Goal: Task Accomplishment & Management: Manage account settings

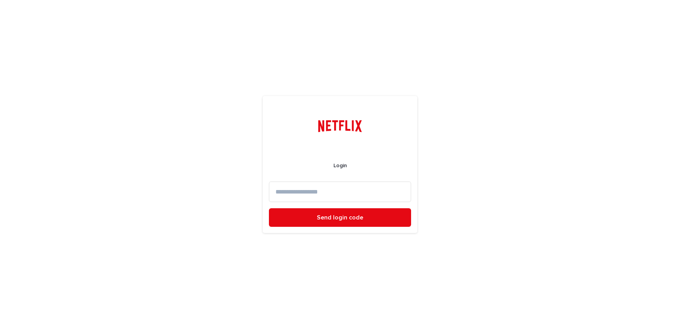
click at [314, 189] on input at bounding box center [340, 191] width 142 height 20
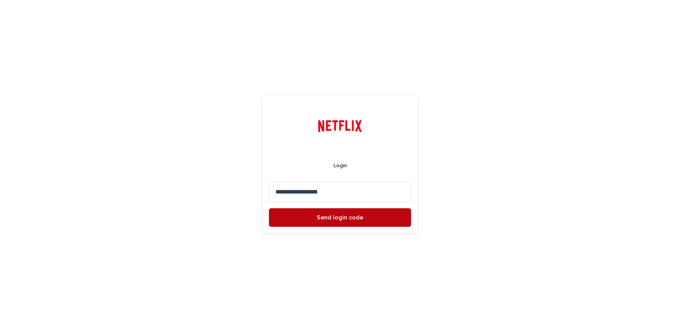
type input "**********"
click at [330, 220] on button "Send login code" at bounding box center [340, 217] width 142 height 19
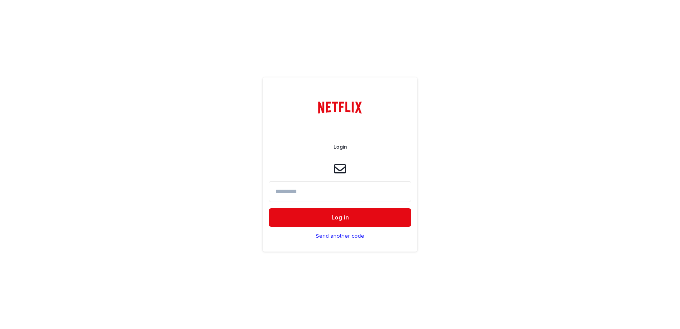
click at [294, 194] on input at bounding box center [340, 191] width 142 height 20
type input "******"
click at [269, 208] on button "Log in" at bounding box center [340, 217] width 142 height 19
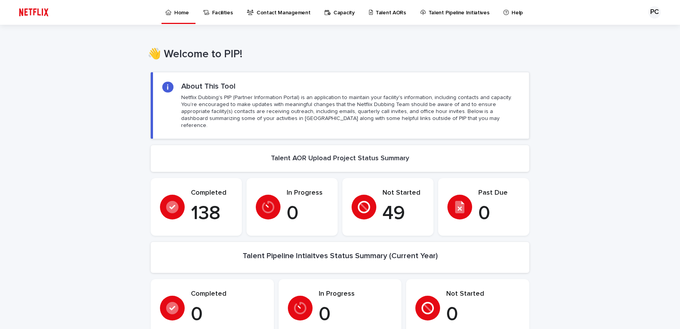
click at [289, 14] on p "Contact Management" at bounding box center [284, 8] width 54 height 16
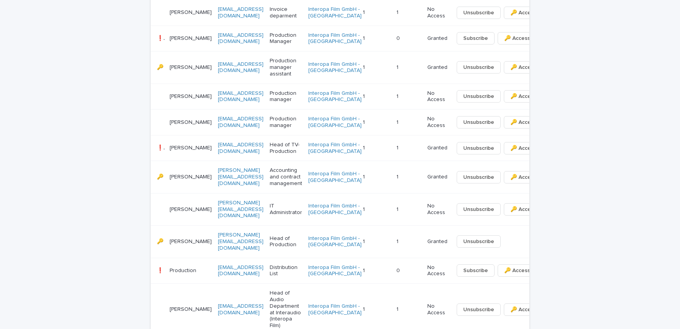
scroll to position [478, 0]
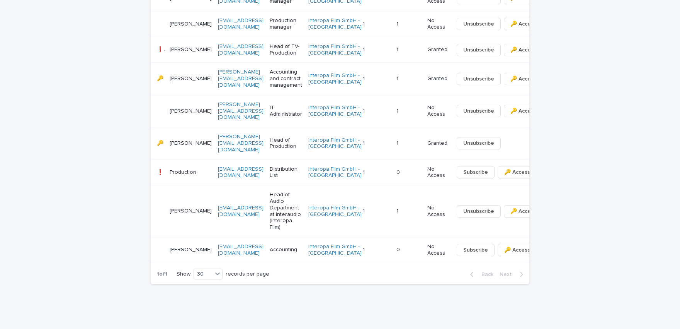
click at [157, 53] on p "❗️🔑" at bounding box center [161, 49] width 8 height 8
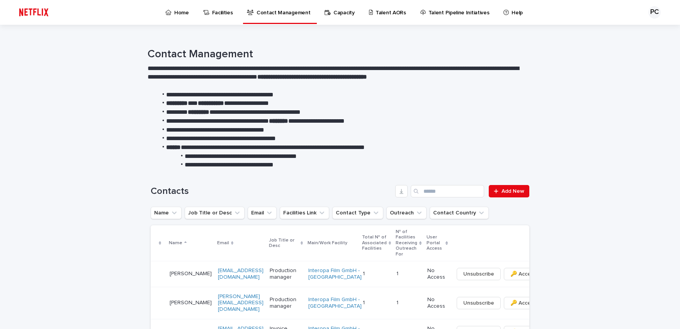
click at [181, 12] on p "Home" at bounding box center [181, 8] width 15 height 16
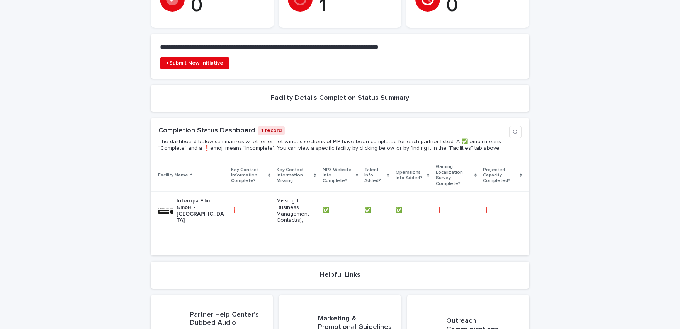
scroll to position [308, 0]
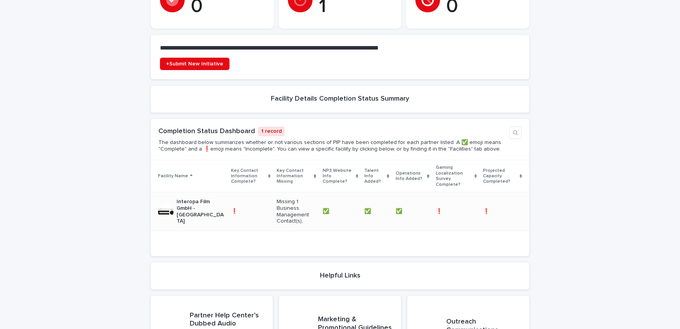
click at [177, 198] on p "Interopa Film GmbH - [GEOGRAPHIC_DATA]" at bounding box center [201, 211] width 48 height 26
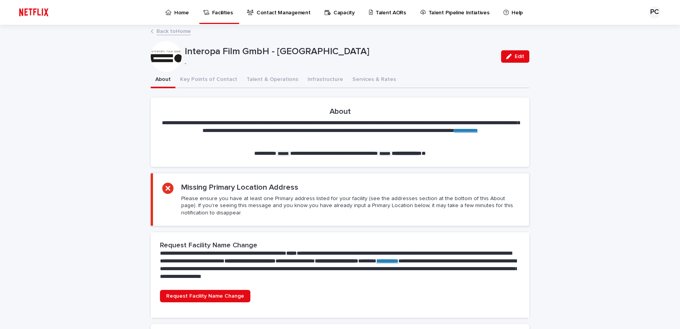
click at [267, 11] on p "Contact Management" at bounding box center [284, 8] width 54 height 16
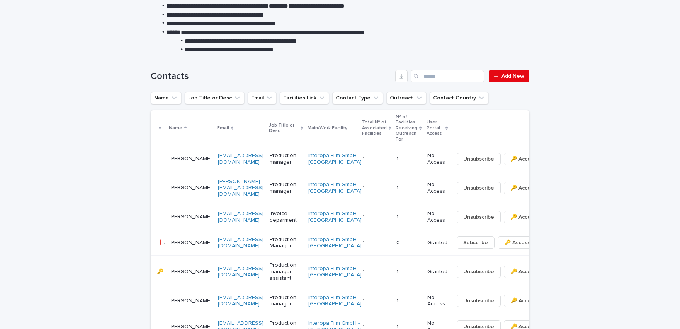
scroll to position [95, 0]
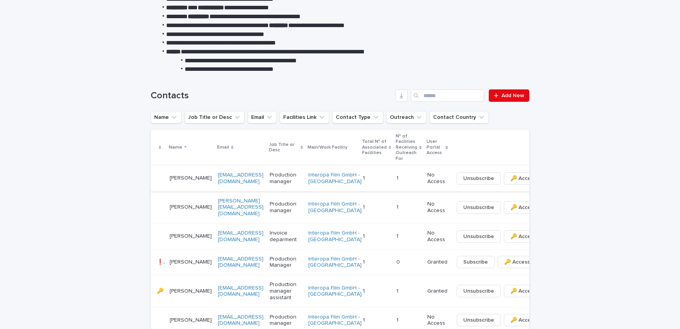
click at [546, 181] on button "button" at bounding box center [551, 178] width 11 height 5
click at [551, 181] on icon "button" at bounding box center [551, 178] width 1 height 5
click at [551, 210] on icon "button" at bounding box center [552, 207] width 2 height 5
click at [511, 182] on span "🔑 Access" at bounding box center [524, 178] width 26 height 8
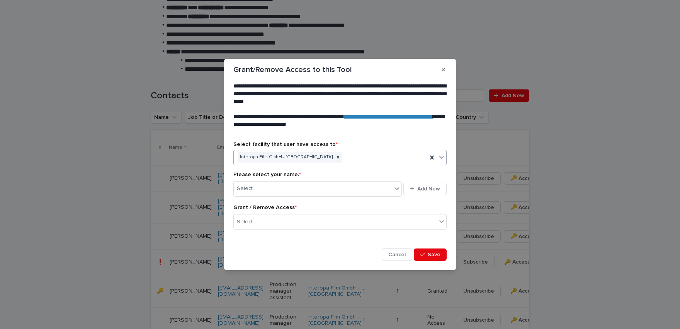
click at [441, 157] on icon at bounding box center [442, 157] width 8 height 8
click at [442, 69] on icon "button" at bounding box center [443, 69] width 3 height 3
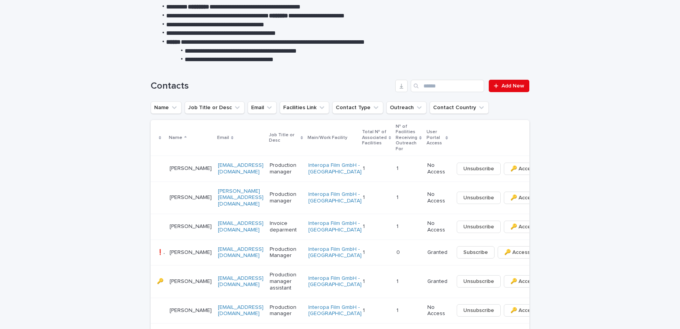
scroll to position [159, 0]
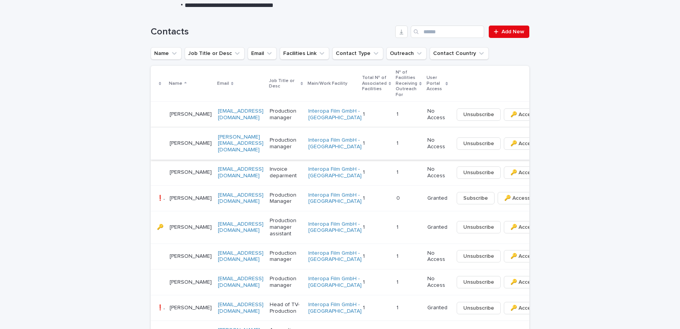
click at [551, 146] on icon "button" at bounding box center [552, 143] width 2 height 5
click at [478, 173] on span "⤫ Delete" at bounding box center [478, 175] width 23 height 8
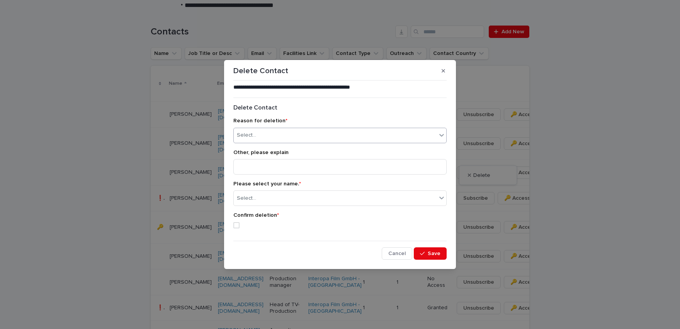
click at [438, 136] on icon at bounding box center [442, 135] width 8 height 8
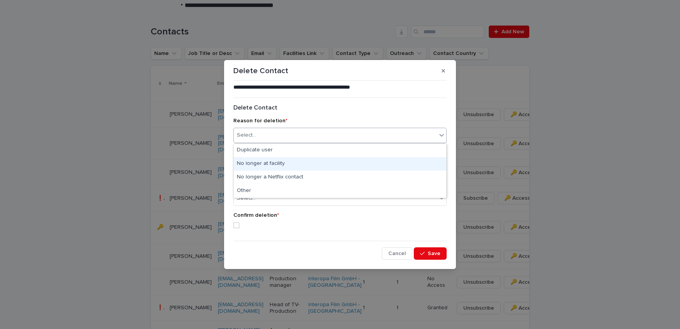
click at [283, 164] on div "No longer at facility" at bounding box center [340, 164] width 213 height 14
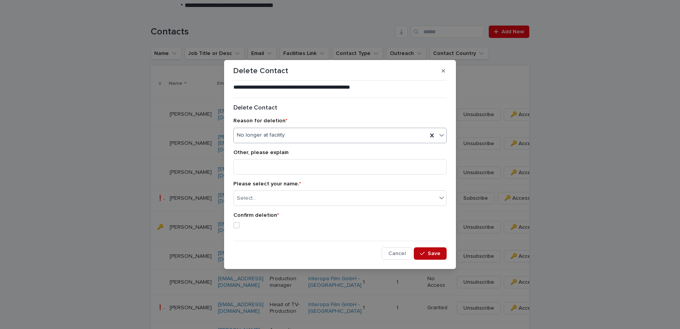
click at [428, 253] on div "button" at bounding box center [424, 253] width 8 height 5
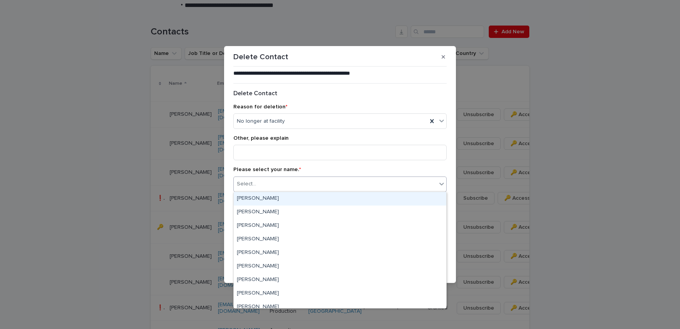
click at [323, 182] on div "Select..." at bounding box center [335, 183] width 203 height 13
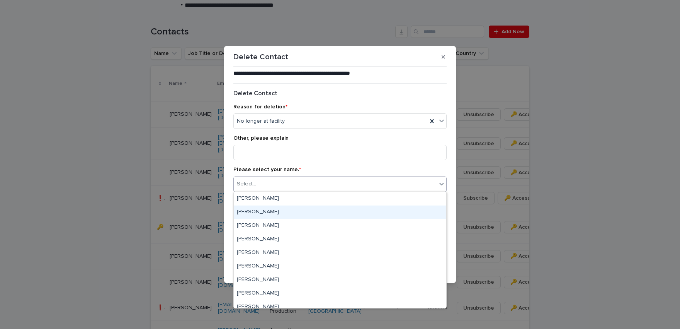
click at [273, 215] on div "[PERSON_NAME]" at bounding box center [340, 212] width 213 height 14
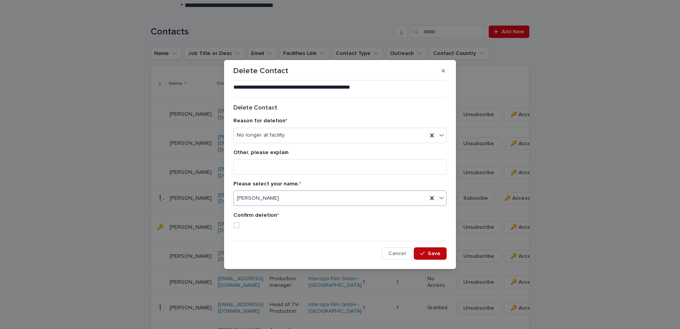
click at [445, 196] on icon at bounding box center [442, 198] width 8 height 8
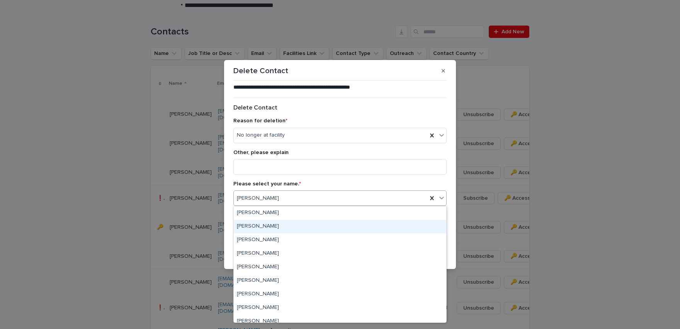
click at [277, 225] on div "[PERSON_NAME]" at bounding box center [340, 227] width 213 height 14
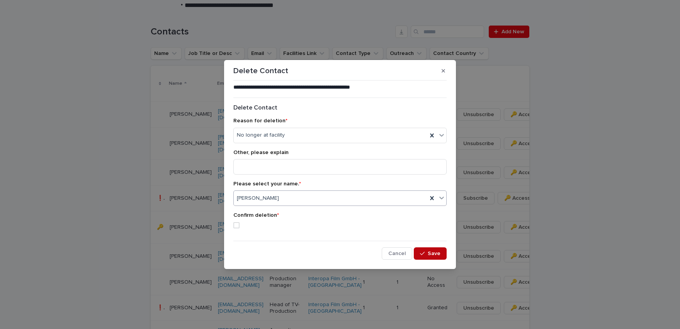
click at [237, 223] on span at bounding box center [237, 225] width 6 height 6
click at [428, 252] on div "button" at bounding box center [424, 253] width 8 height 5
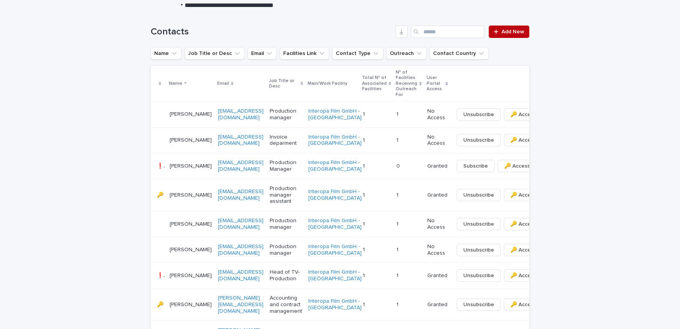
click at [504, 32] on span "Add New" at bounding box center [513, 31] width 23 height 5
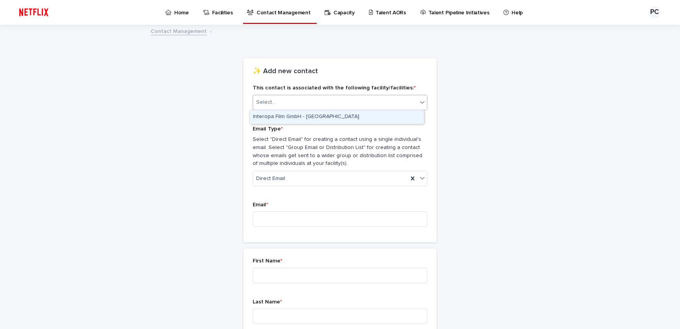
click at [297, 104] on div "Select..." at bounding box center [335, 102] width 164 height 13
click at [298, 116] on div "Interopa Film GmbH - [GEOGRAPHIC_DATA]" at bounding box center [337, 117] width 174 height 14
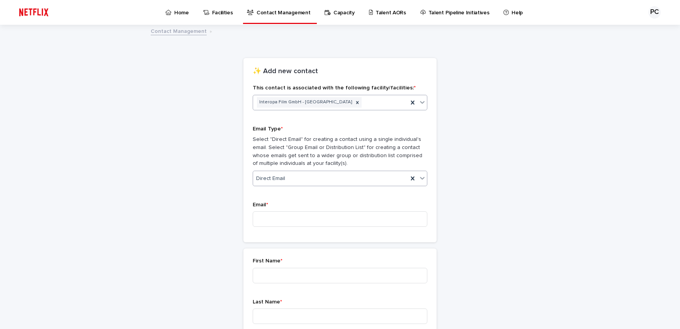
click at [284, 179] on div "Direct Email" at bounding box center [330, 178] width 155 height 13
drag, startPoint x: 283, startPoint y: 178, endPoint x: 256, endPoint y: 179, distance: 27.5
click at [257, 179] on div "Direct Email" at bounding box center [330, 178] width 155 height 13
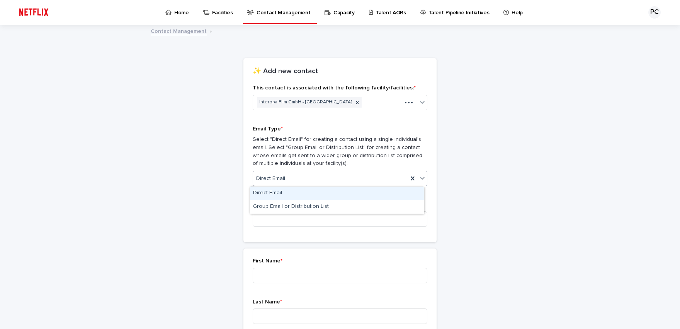
click at [256, 179] on span "Direct Email" at bounding box center [270, 178] width 29 height 8
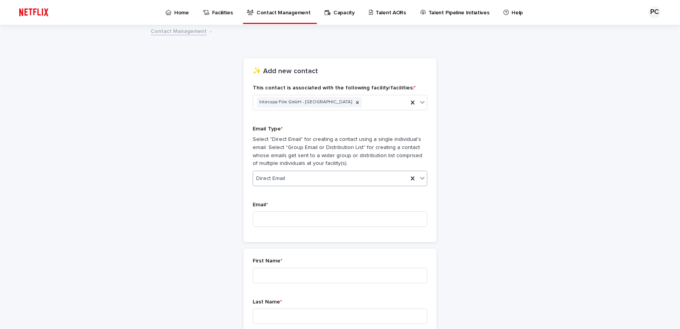
click at [256, 179] on span "Direct Email" at bounding box center [270, 178] width 29 height 8
click at [263, 215] on input at bounding box center [340, 218] width 175 height 15
type input "**********"
click at [262, 276] on input at bounding box center [340, 275] width 175 height 15
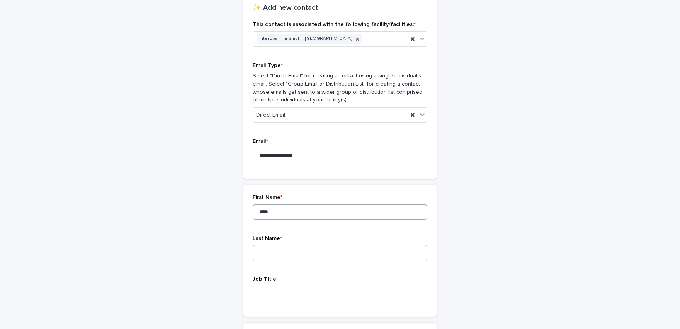
scroll to position [64, 0]
type input "***"
click at [278, 251] on input at bounding box center [340, 251] width 175 height 15
type input "*****"
click at [271, 287] on input at bounding box center [340, 292] width 175 height 15
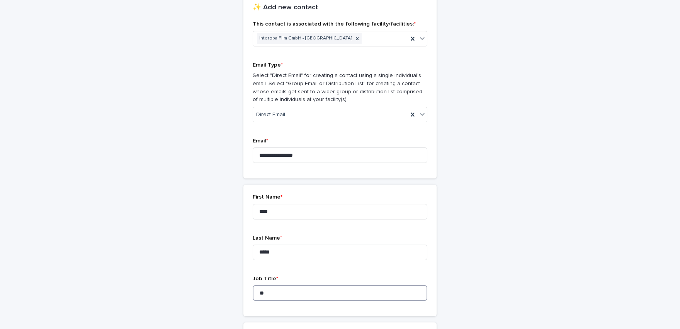
type input "*"
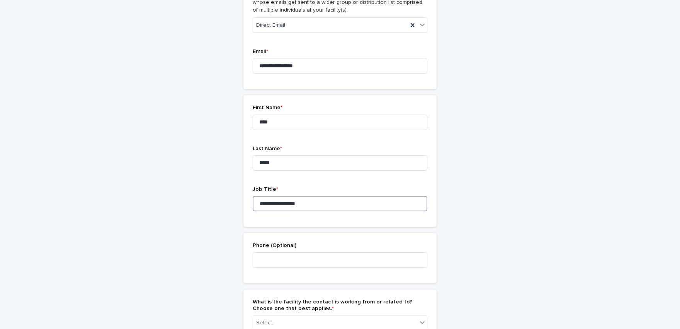
scroll to position [159, 0]
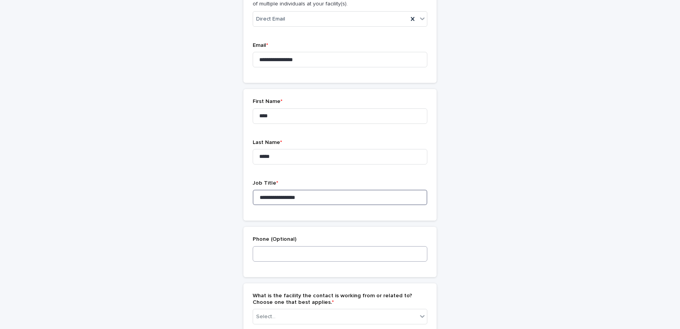
type input "**********"
click at [280, 254] on input at bounding box center [340, 253] width 175 height 15
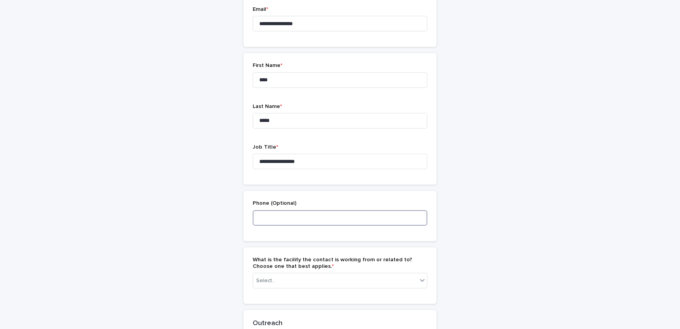
scroll to position [223, 0]
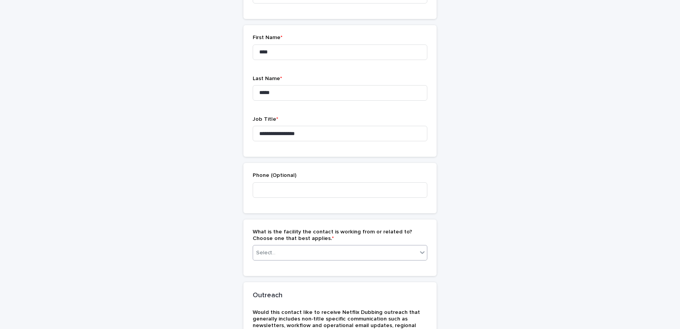
click at [419, 250] on icon at bounding box center [423, 252] width 8 height 8
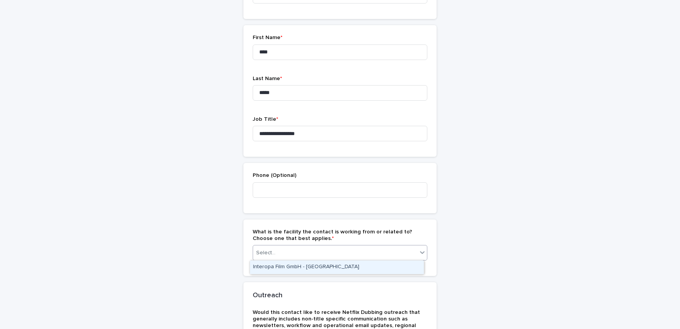
click at [315, 266] on div "Interopa Film GmbH - [GEOGRAPHIC_DATA]" at bounding box center [337, 267] width 174 height 14
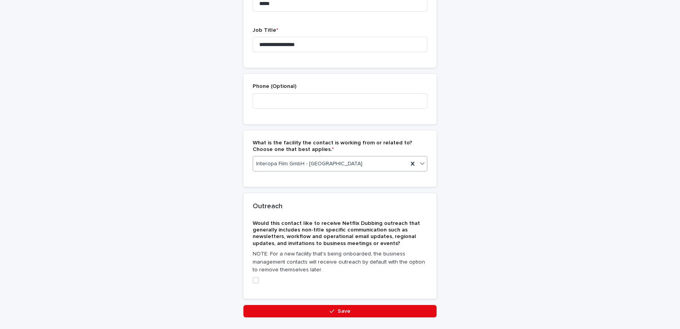
scroll to position [319, 0]
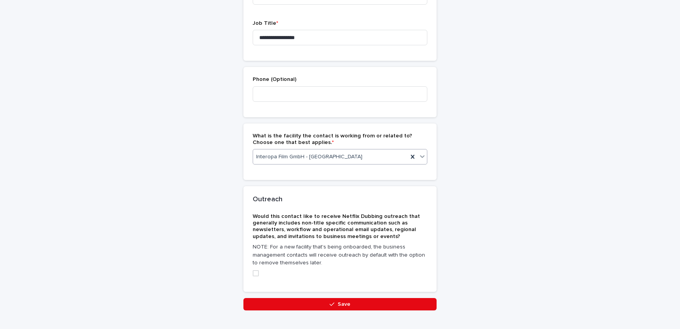
click at [253, 274] on span at bounding box center [256, 273] width 6 height 6
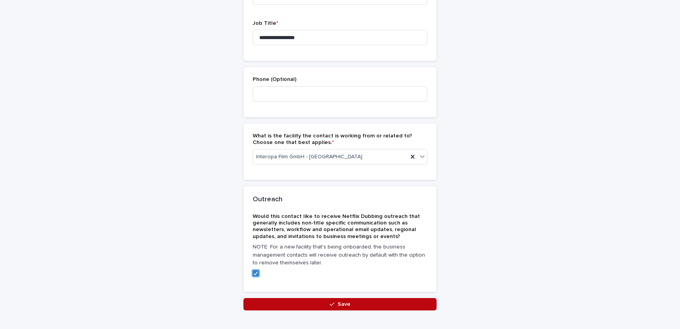
click at [338, 304] on span "Save" at bounding box center [344, 303] width 13 height 5
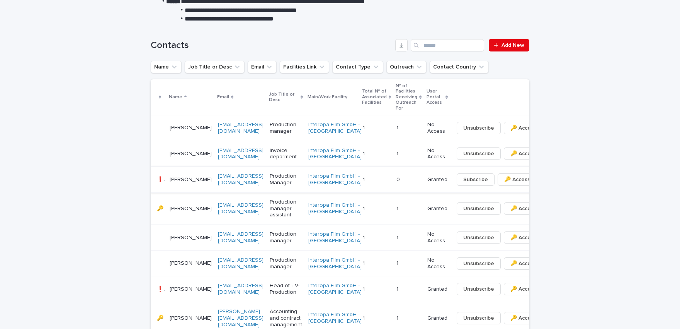
scroll to position [159, 0]
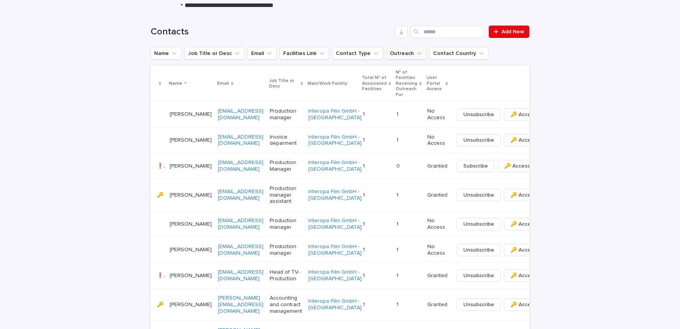
click at [417, 53] on icon "Outreach" at bounding box center [419, 53] width 5 height 3
click at [231, 119] on link "[EMAIL_ADDRESS][DOMAIN_NAME]" at bounding box center [241, 114] width 46 height 12
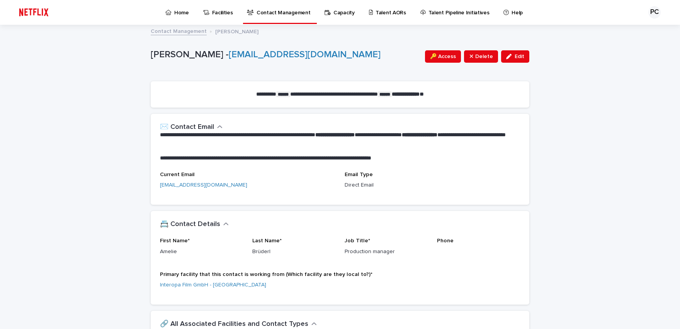
click at [257, 15] on p "Contact Management" at bounding box center [284, 8] width 54 height 16
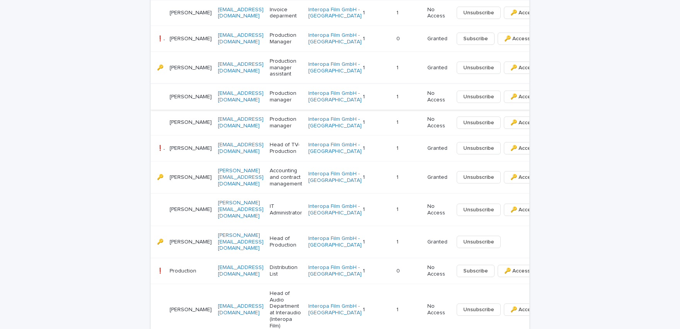
scroll to position [287, 0]
click at [184, 125] on p "[PERSON_NAME]" at bounding box center [191, 122] width 42 height 7
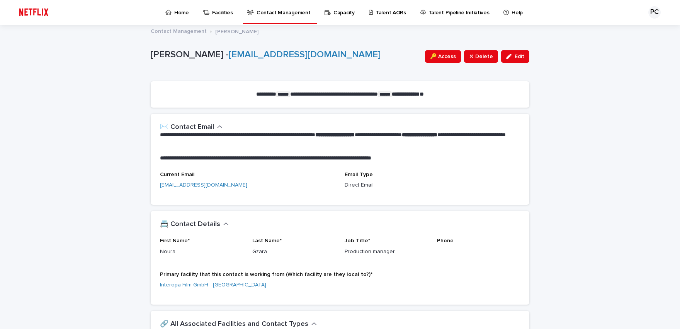
click at [183, 13] on p "Home" at bounding box center [181, 8] width 15 height 16
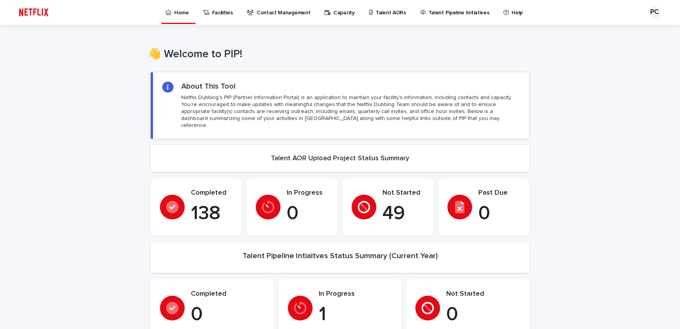
click at [223, 15] on p "Facilities" at bounding box center [222, 8] width 21 height 16
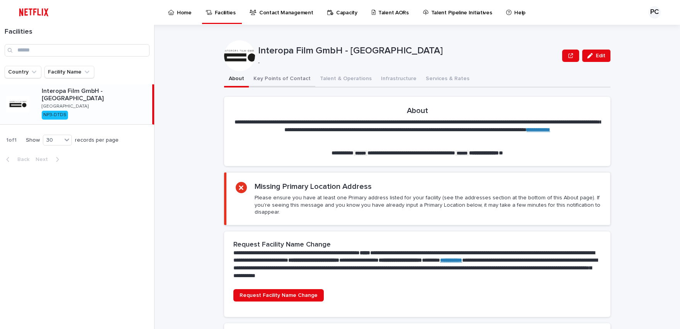
click at [279, 79] on button "Key Points of Contact" at bounding box center [282, 79] width 66 height 16
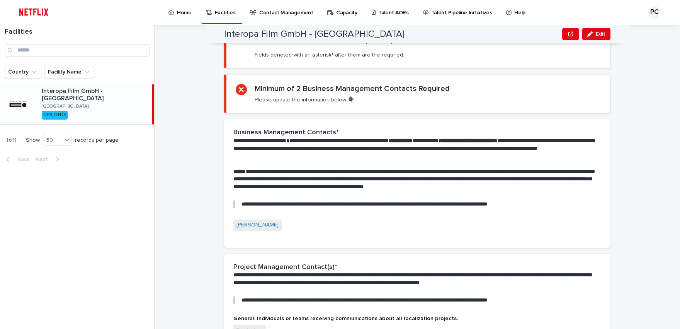
scroll to position [159, 0]
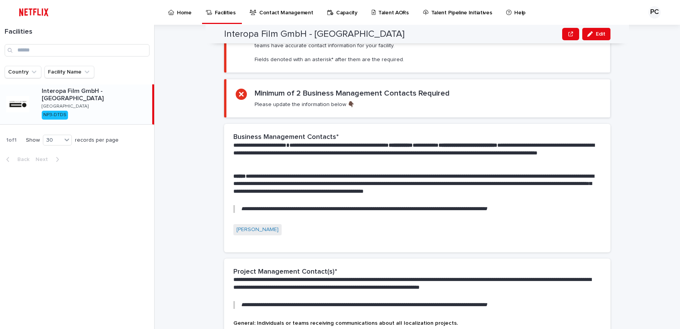
click at [278, 211] on em "**********" at bounding box center [364, 208] width 246 height 5
click at [287, 232] on div "[PERSON_NAME]" at bounding box center [418, 230] width 368 height 13
click at [287, 233] on div "[PERSON_NAME]" at bounding box center [418, 230] width 368 height 13
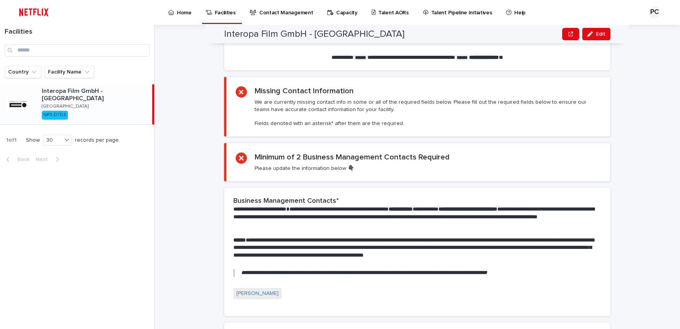
scroll to position [64, 0]
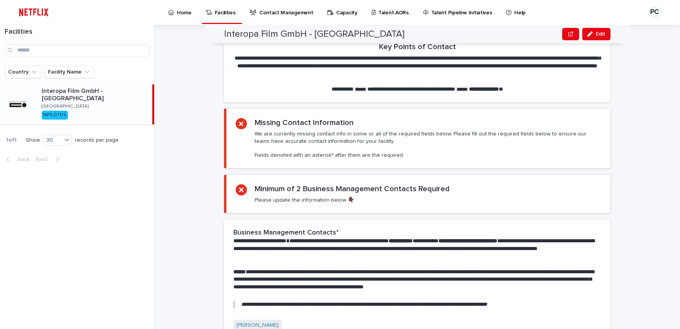
click at [309, 203] on p "Please update the information below 👇🏿" at bounding box center [305, 199] width 100 height 7
click at [343, 203] on p "Please update the information below 👇🏿" at bounding box center [305, 199] width 100 height 7
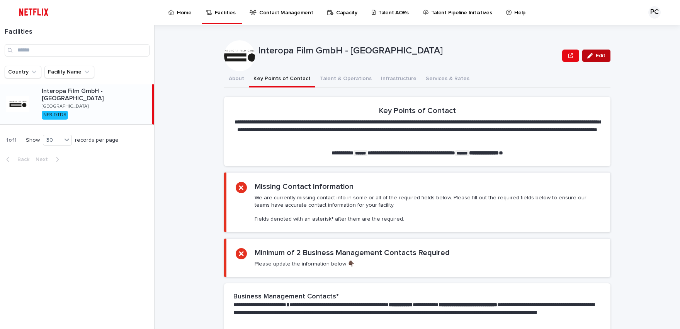
click at [598, 56] on span "Edit" at bounding box center [601, 55] width 10 height 5
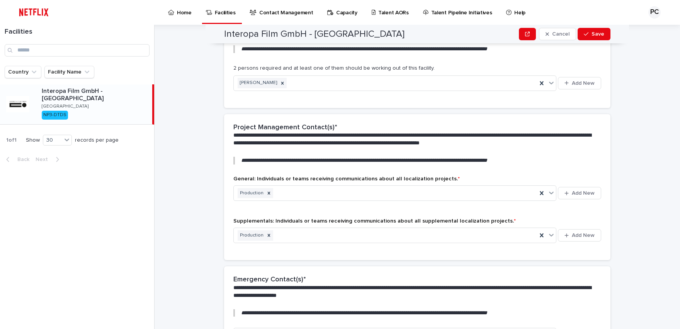
scroll to position [223, 0]
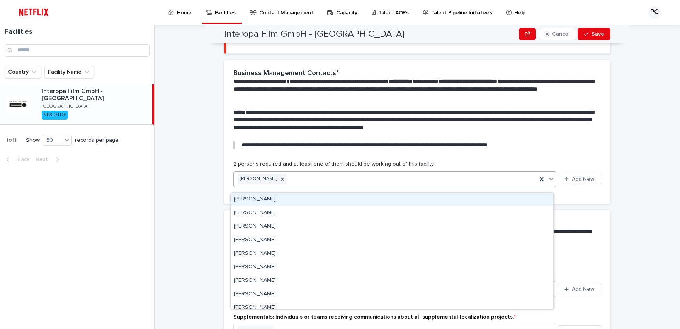
click at [551, 182] on icon at bounding box center [552, 179] width 8 height 8
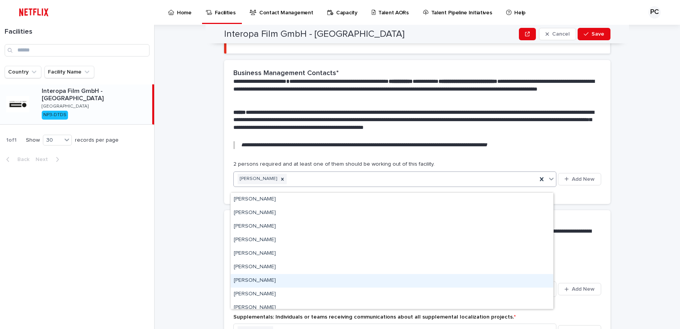
click at [267, 280] on div "[PERSON_NAME]" at bounding box center [392, 281] width 323 height 14
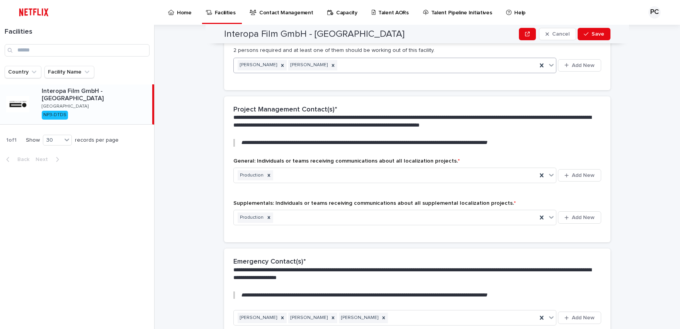
scroll to position [351, 0]
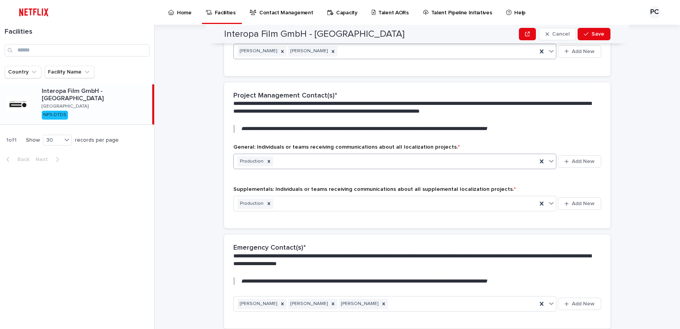
click at [550, 165] on icon at bounding box center [552, 161] width 8 height 8
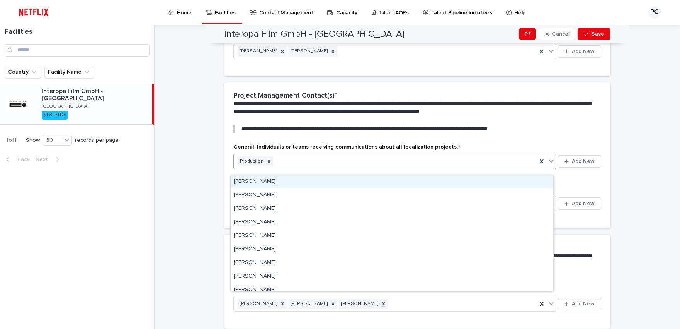
click at [550, 165] on icon at bounding box center [552, 161] width 8 height 8
click at [549, 162] on icon at bounding box center [551, 161] width 5 height 3
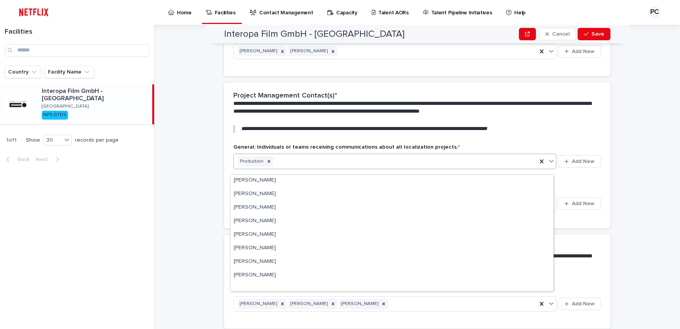
scroll to position [0, 0]
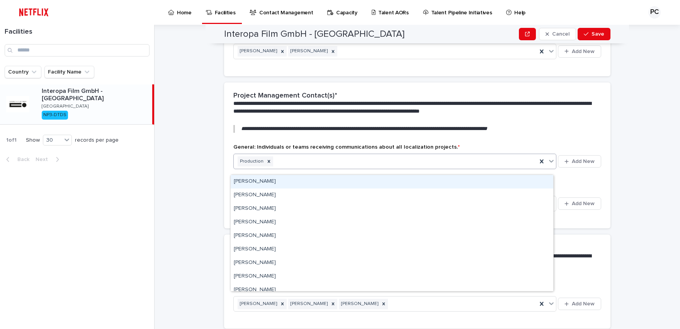
click at [553, 144] on div "**********" at bounding box center [417, 112] width 387 height 61
click at [249, 167] on div "Production" at bounding box center [251, 161] width 27 height 10
click at [202, 167] on div "**********" at bounding box center [422, 177] width 516 height 304
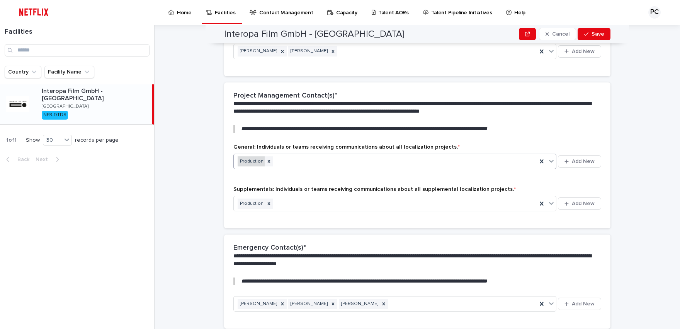
click at [253, 167] on div "Production" at bounding box center [251, 161] width 27 height 10
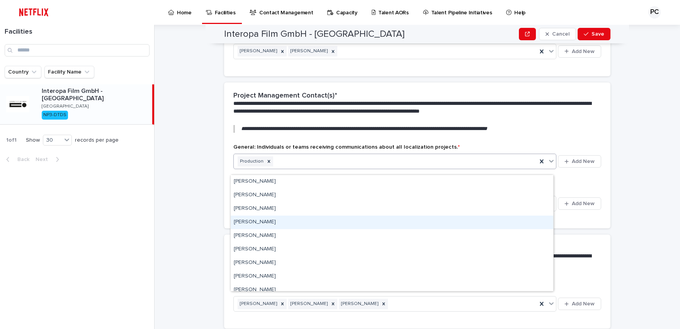
scroll to position [60, 0]
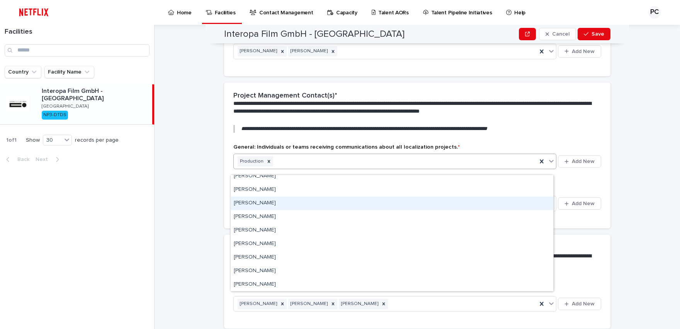
click at [203, 190] on div "**********" at bounding box center [422, 177] width 516 height 304
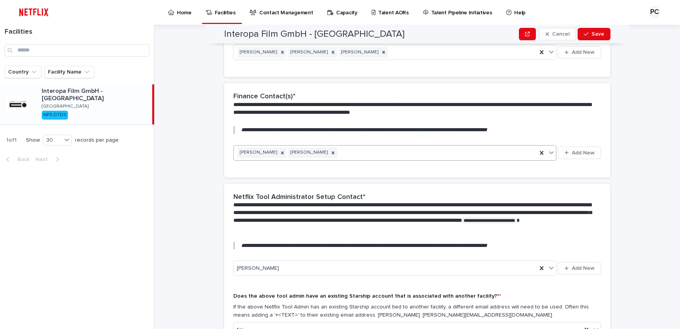
scroll to position [606, 0]
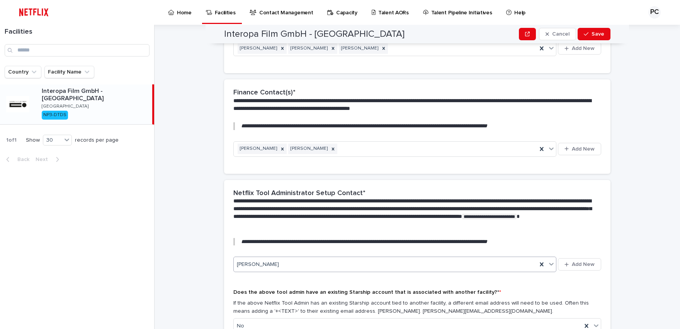
click at [549, 268] on icon at bounding box center [552, 264] width 8 height 8
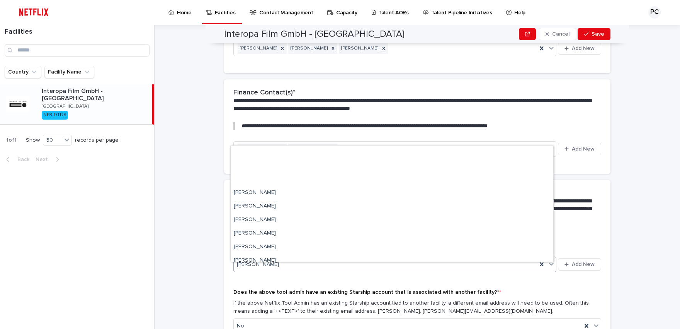
scroll to position [73, 0]
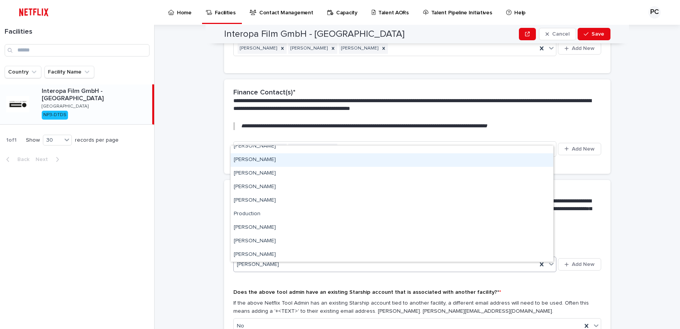
click at [262, 158] on div "[PERSON_NAME]" at bounding box center [392, 160] width 323 height 14
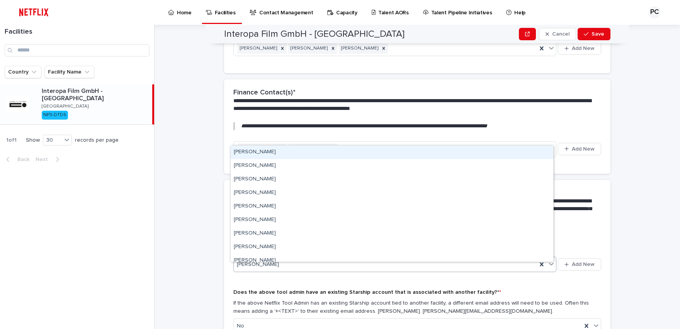
click at [548, 268] on icon at bounding box center [552, 264] width 8 height 8
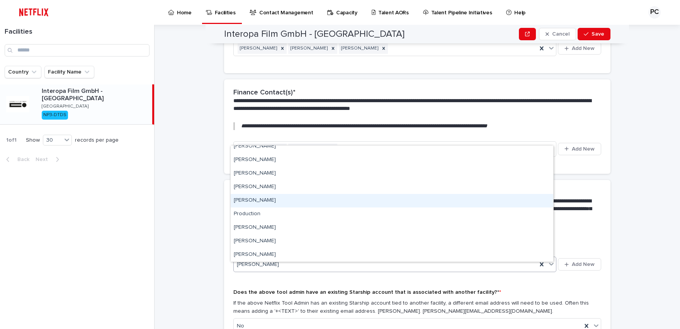
click at [261, 200] on div "[PERSON_NAME]" at bounding box center [392, 201] width 323 height 14
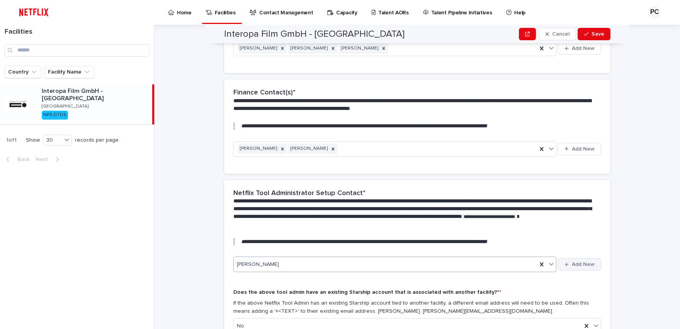
click at [590, 267] on span "Add New" at bounding box center [583, 263] width 23 height 5
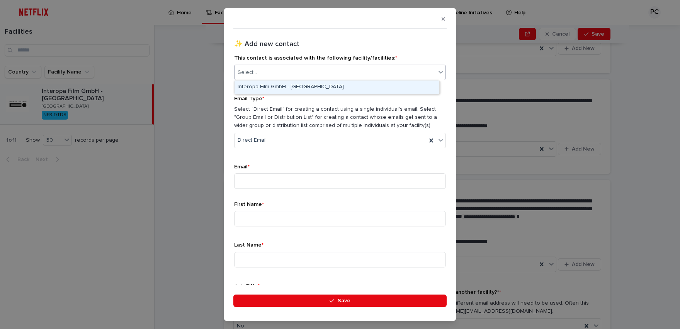
click at [297, 72] on div "Select..." at bounding box center [335, 72] width 201 height 13
click at [293, 89] on div "Interopa Film GmbH - [GEOGRAPHIC_DATA]" at bounding box center [337, 87] width 205 height 14
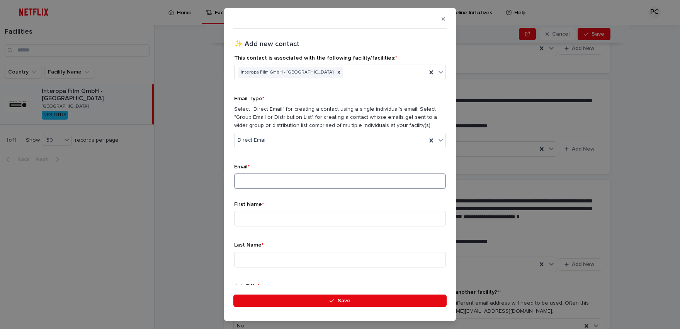
click at [281, 187] on input at bounding box center [340, 180] width 212 height 15
type input "**********"
type input "****"
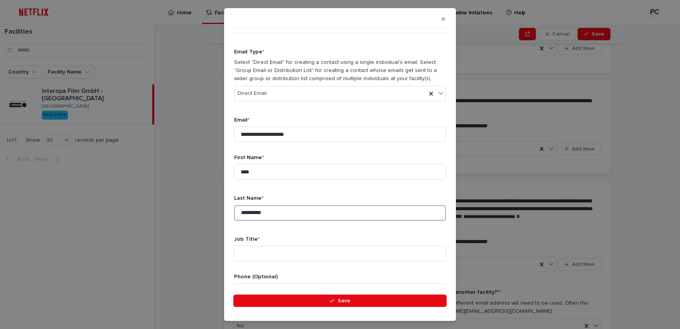
scroll to position [64, 0]
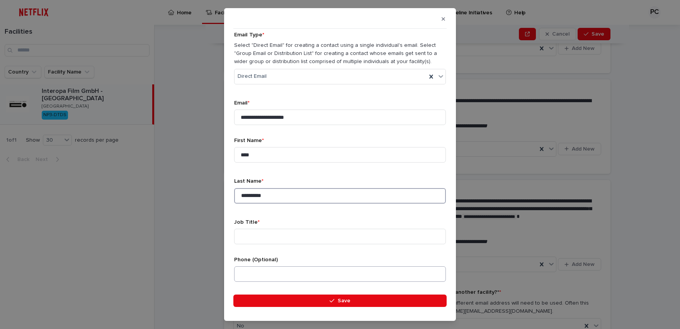
type input "**********"
click at [250, 276] on input at bounding box center [340, 273] width 212 height 15
type input "**********"
drag, startPoint x: 291, startPoint y: 274, endPoint x: 222, endPoint y: 269, distance: 69.4
click at [234, 269] on input "**********" at bounding box center [340, 273] width 212 height 15
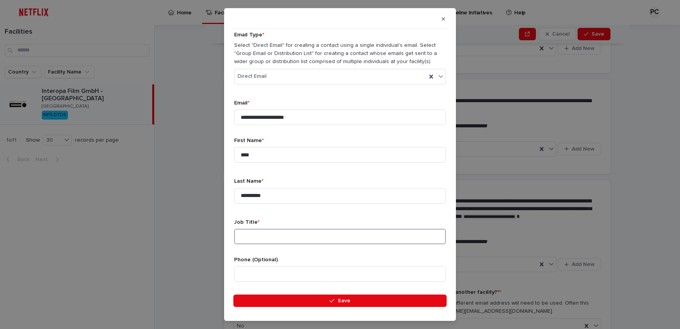
click at [281, 237] on input at bounding box center [340, 235] width 212 height 15
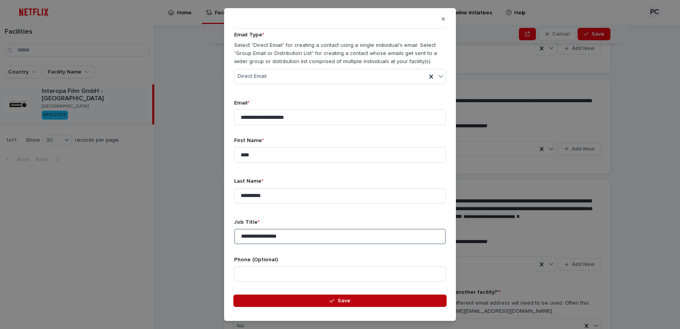
type input "**********"
click at [326, 298] on button "Save" at bounding box center [340, 300] width 213 height 12
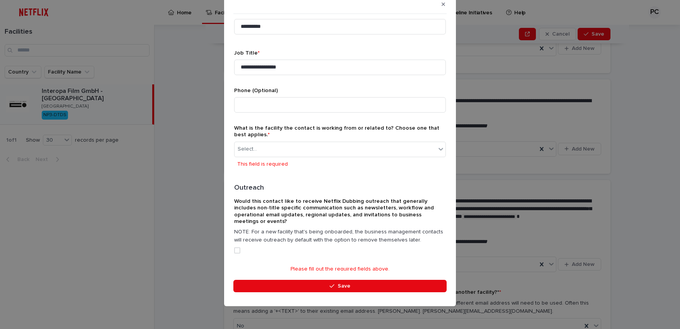
drag, startPoint x: 325, startPoint y: 141, endPoint x: 321, endPoint y: 145, distance: 5.5
click at [325, 142] on div "What is the facility the contact is working from or related to? Choose one that…" at bounding box center [340, 151] width 212 height 52
drag, startPoint x: 321, startPoint y: 146, endPoint x: 316, endPoint y: 150, distance: 6.3
click at [321, 147] on div "Select..." at bounding box center [335, 149] width 201 height 13
click at [283, 161] on div "Interopa Film GmbH - [GEOGRAPHIC_DATA]" at bounding box center [337, 164] width 205 height 14
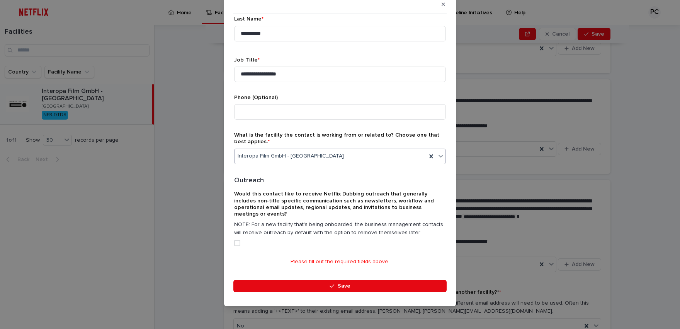
scroll to position [204, 0]
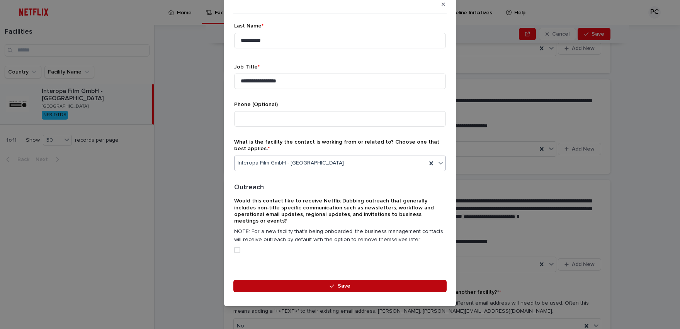
click at [342, 289] on button "Save" at bounding box center [340, 286] width 213 height 12
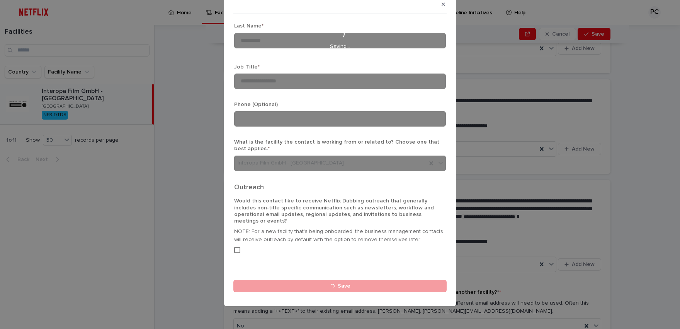
click at [239, 244] on div "Loading... Saving…" at bounding box center [340, 40] width 212 height 452
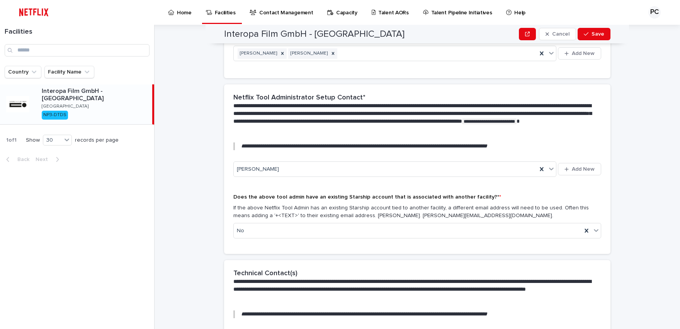
scroll to position [740, 0]
click at [290, 174] on div "[PERSON_NAME]" at bounding box center [385, 168] width 303 height 13
click at [574, 172] on button "Add New" at bounding box center [579, 168] width 43 height 12
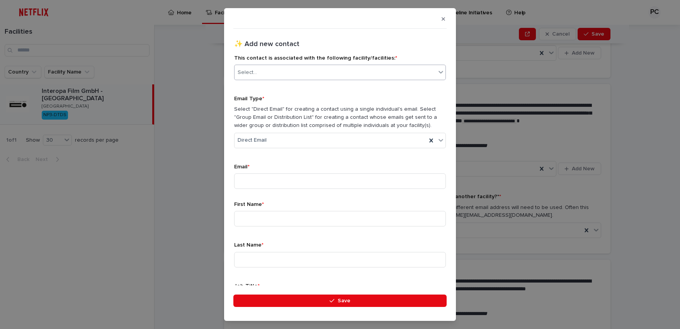
click at [283, 70] on div "Select..." at bounding box center [335, 72] width 201 height 13
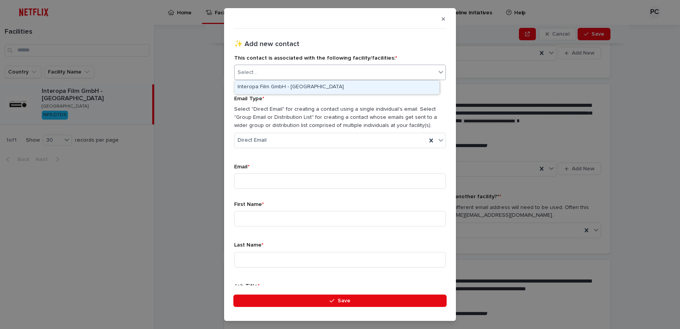
click at [283, 85] on div "Interopa Film GmbH - [GEOGRAPHIC_DATA]" at bounding box center [337, 87] width 205 height 14
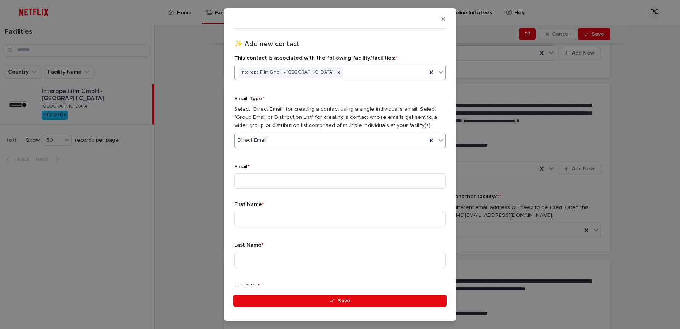
click at [277, 137] on div "Direct Email" at bounding box center [331, 140] width 192 height 13
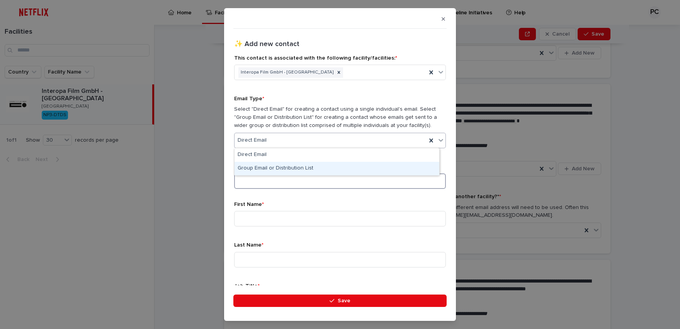
click at [265, 185] on input at bounding box center [340, 180] width 212 height 15
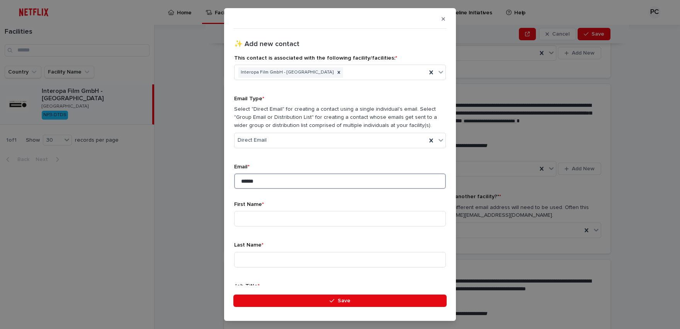
click at [279, 180] on input "******" at bounding box center [340, 180] width 212 height 15
type input "**********"
click at [274, 215] on input "******" at bounding box center [340, 218] width 212 height 15
type input "*******"
type input "******"
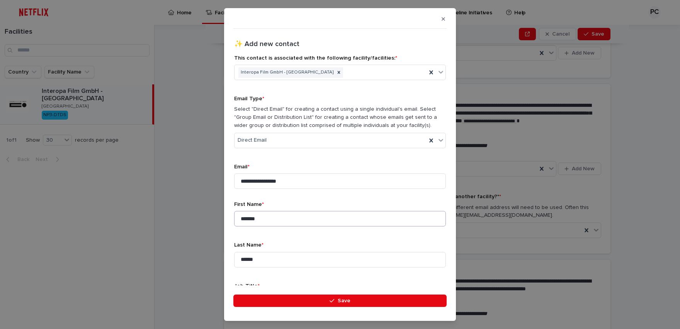
scroll to position [141, 0]
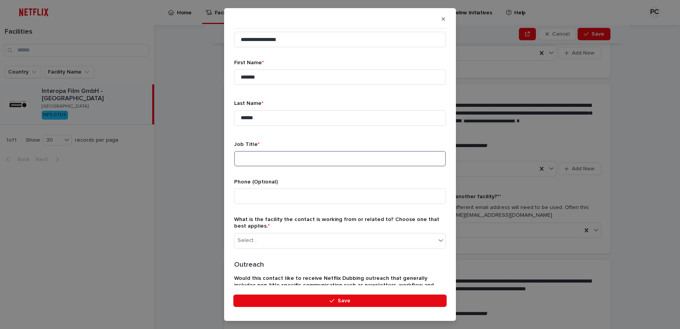
click at [264, 155] on input at bounding box center [340, 158] width 212 height 15
type input "**********"
click at [274, 241] on div "Select..." at bounding box center [335, 240] width 201 height 13
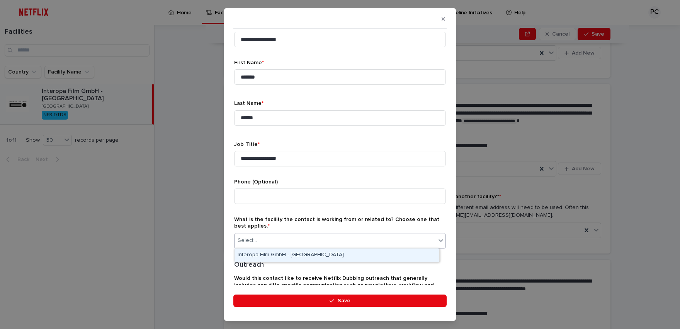
click at [275, 253] on div "Interopa Film GmbH - [GEOGRAPHIC_DATA]" at bounding box center [337, 255] width 205 height 14
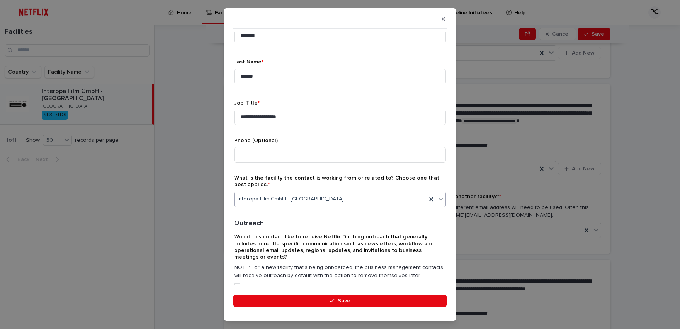
scroll to position [204, 0]
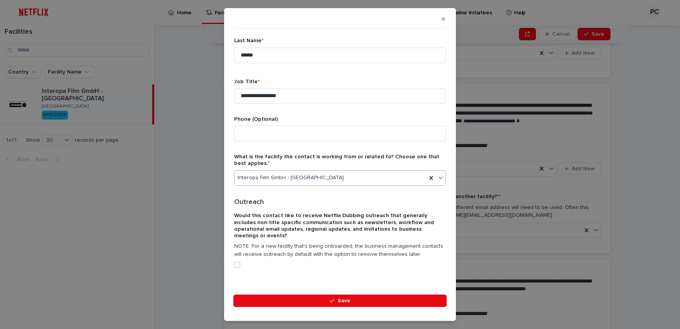
click at [236, 261] on span at bounding box center [237, 264] width 6 height 6
click at [339, 301] on span "Save" at bounding box center [344, 300] width 13 height 5
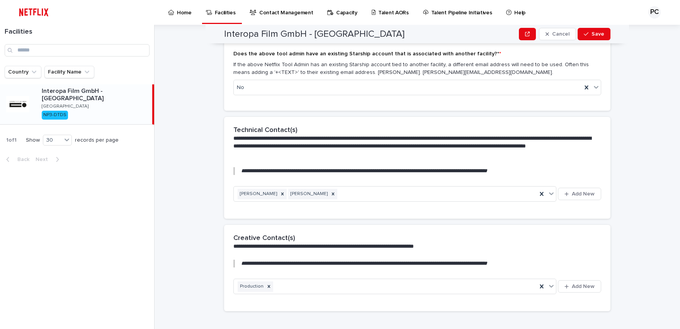
scroll to position [633, 0]
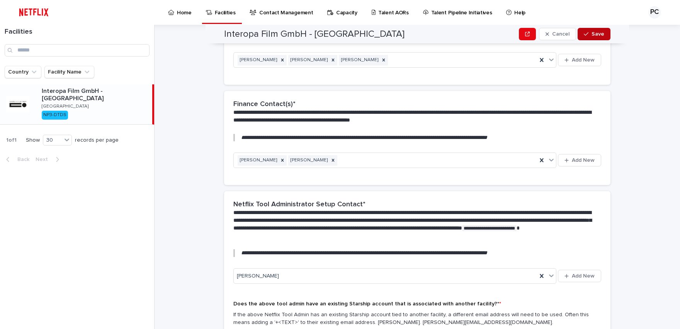
click at [585, 34] on icon "button" at bounding box center [586, 33] width 5 height 3
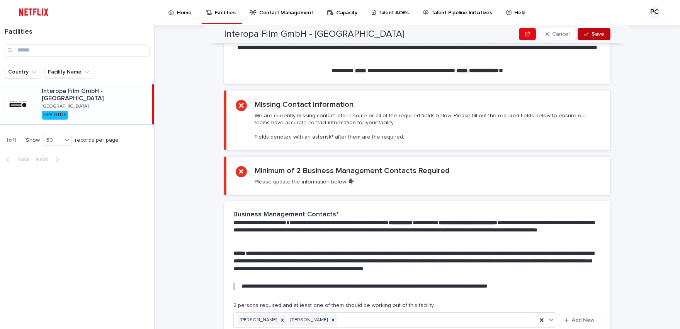
scroll to position [0, 0]
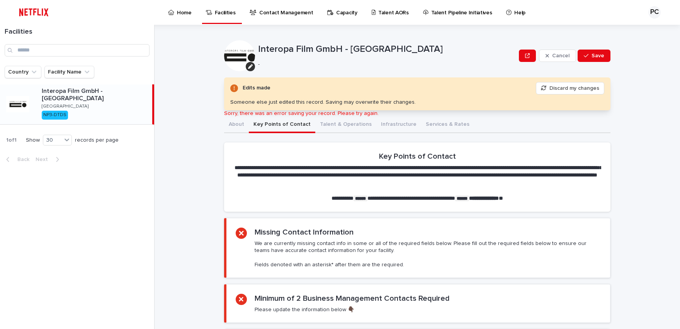
click at [394, 62] on p "-" at bounding box center [385, 64] width 255 height 7
click at [454, 69] on div "Interopa Film GmbH - [GEOGRAPHIC_DATA] - Cancel Save" at bounding box center [417, 55] width 387 height 31
click at [466, 69] on div "Interopa Film GmbH - [GEOGRAPHIC_DATA] - Cancel Save" at bounding box center [417, 55] width 387 height 31
click at [200, 118] on div "**********" at bounding box center [422, 177] width 516 height 304
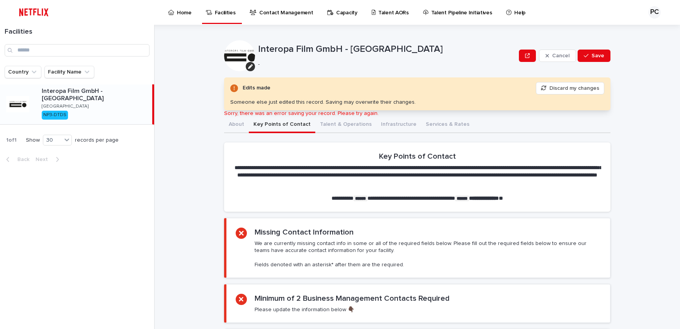
click at [286, 12] on p "Contact Management" at bounding box center [286, 8] width 54 height 16
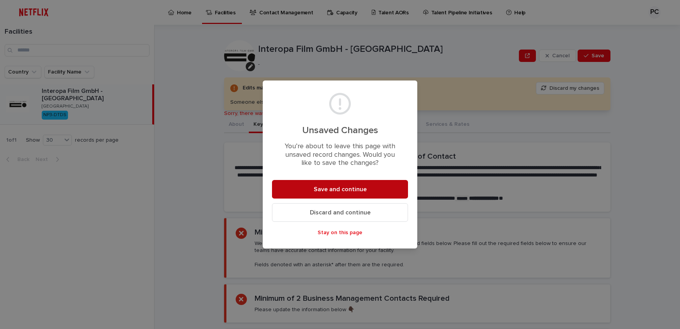
click at [338, 188] on span "Save and continue" at bounding box center [340, 189] width 53 height 6
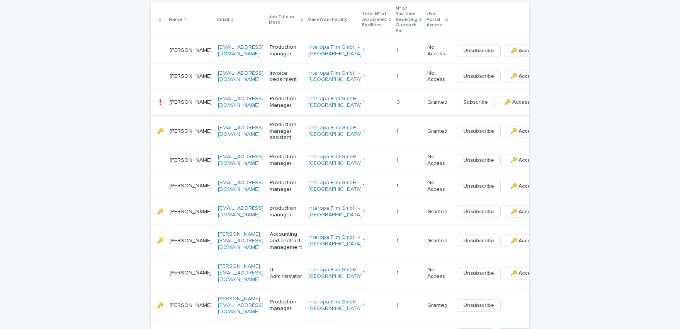
scroll to position [191, 0]
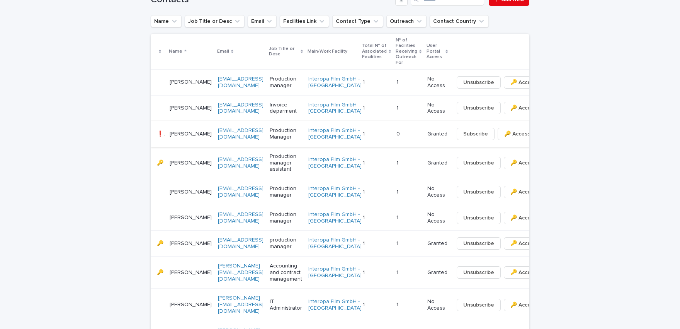
click at [464, 138] on span "Subscribe" at bounding box center [476, 134] width 25 height 8
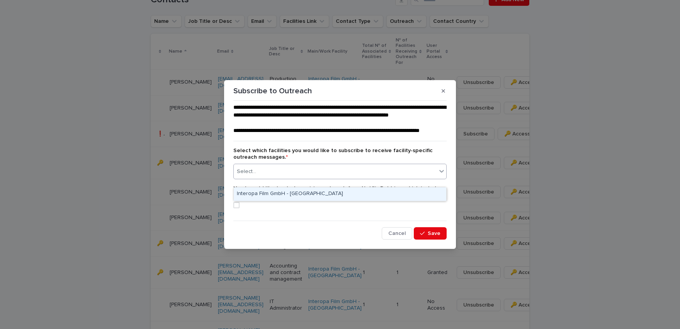
click at [436, 177] on div "Select..." at bounding box center [335, 171] width 203 height 13
click at [295, 195] on div "Interopa Film GmbH - [GEOGRAPHIC_DATA]" at bounding box center [340, 194] width 213 height 14
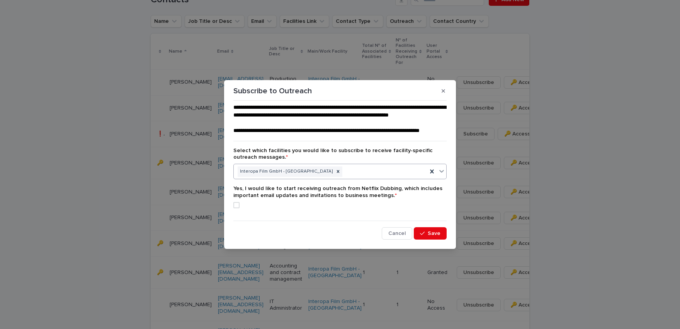
click at [238, 208] on span at bounding box center [237, 205] width 6 height 6
click at [428, 236] on div "button" at bounding box center [424, 232] width 8 height 5
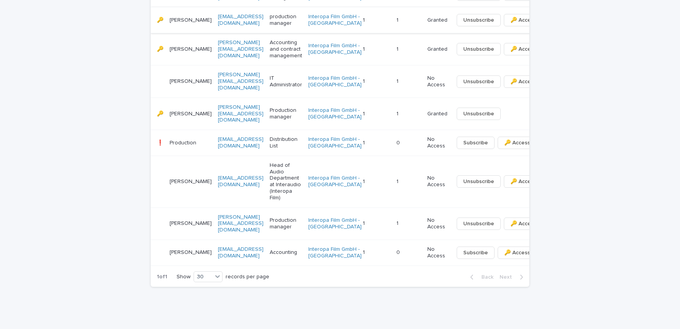
scroll to position [447, 0]
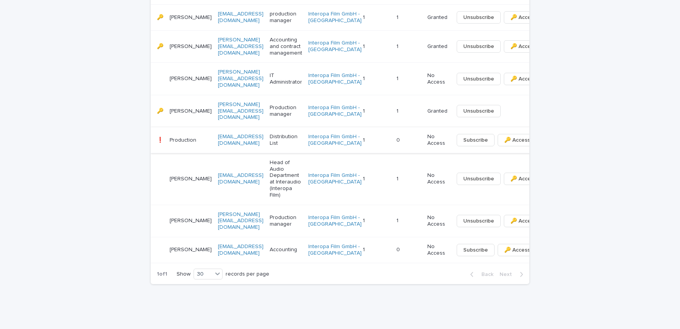
click at [464, 144] on span "Subscribe" at bounding box center [476, 140] width 25 height 8
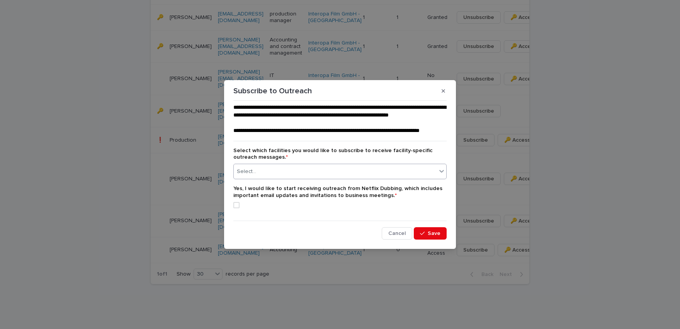
click at [341, 178] on div "Select..." at bounding box center [335, 171] width 203 height 13
click at [276, 195] on div "Interopa Film GmbH - [GEOGRAPHIC_DATA]" at bounding box center [340, 194] width 213 height 14
click at [239, 208] on span at bounding box center [237, 205] width 6 height 6
click at [429, 239] on button "Save" at bounding box center [430, 233] width 33 height 12
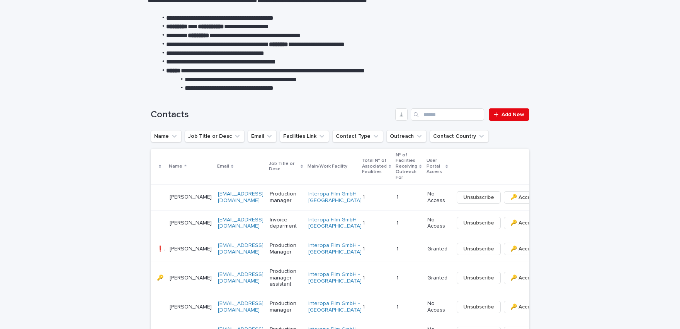
scroll to position [0, 0]
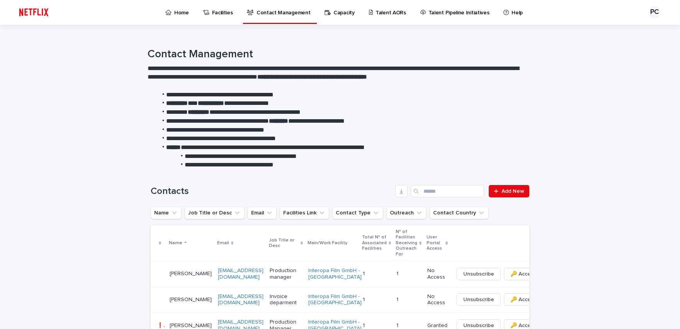
click at [334, 14] on p "Capacity" at bounding box center [344, 8] width 21 height 16
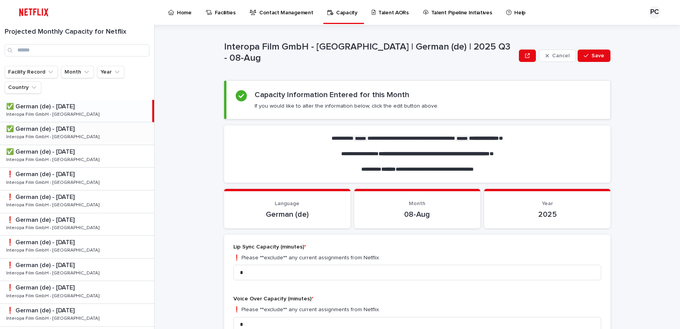
click at [45, 129] on p "✅ German (de) - [DATE]" at bounding box center [41, 128] width 70 height 9
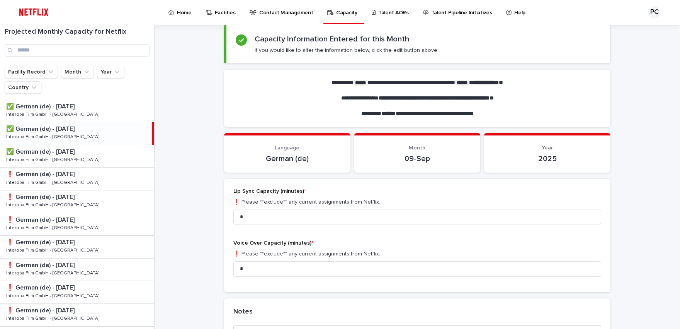
scroll to position [64, 0]
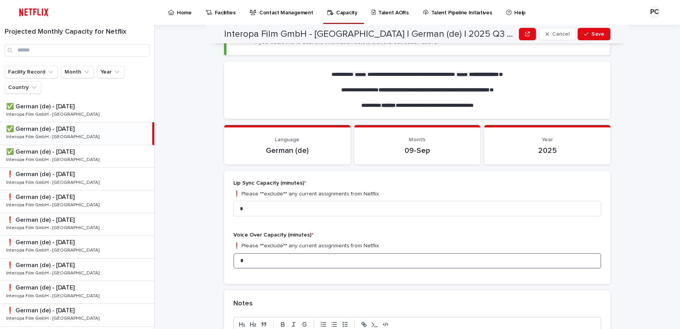
drag, startPoint x: 245, startPoint y: 260, endPoint x: 226, endPoint y: 260, distance: 18.9
click at [234, 260] on input "*" at bounding box center [418, 260] width 368 height 15
type input "***"
click at [588, 34] on div "button" at bounding box center [588, 33] width 8 height 5
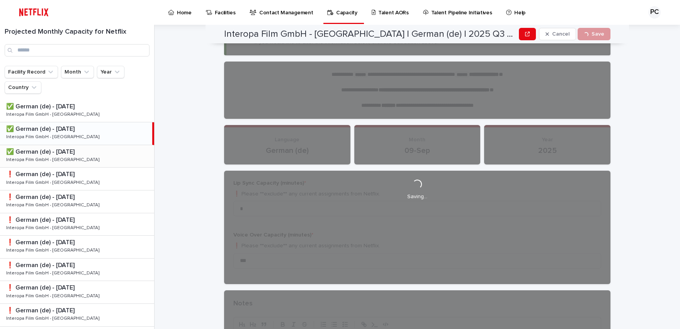
click at [47, 154] on p "✅ German (de) - [DATE]" at bounding box center [41, 151] width 70 height 9
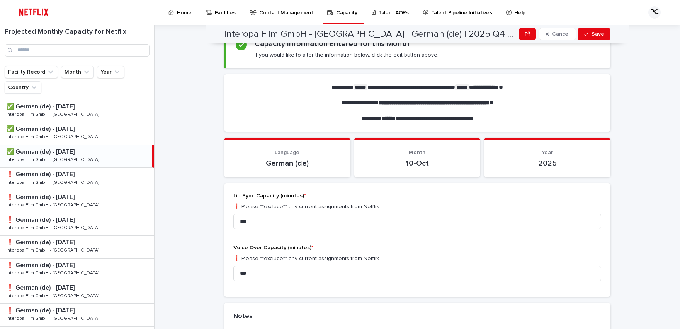
scroll to position [78, 0]
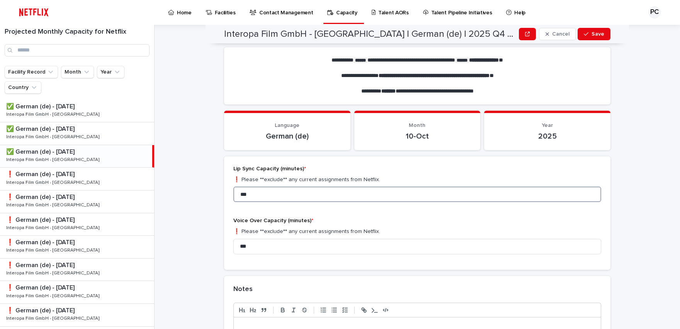
drag, startPoint x: 251, startPoint y: 193, endPoint x: 217, endPoint y: 193, distance: 33.6
click at [234, 193] on input "***" at bounding box center [418, 193] width 368 height 15
type input "*"
type input "***"
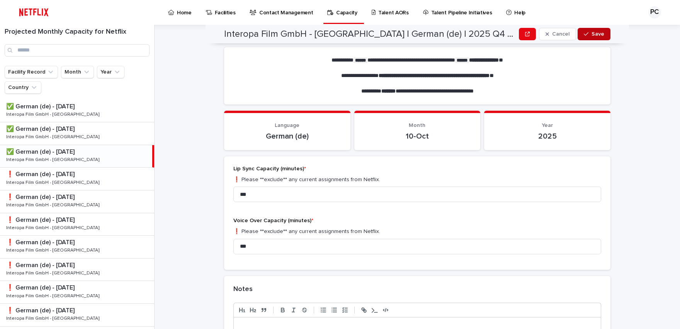
click at [584, 34] on icon "button" at bounding box center [586, 33] width 5 height 3
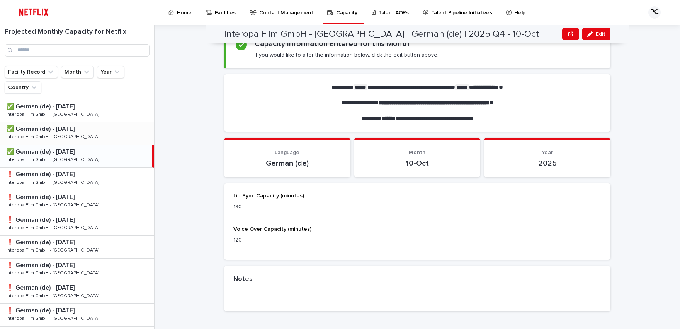
scroll to position [6, 0]
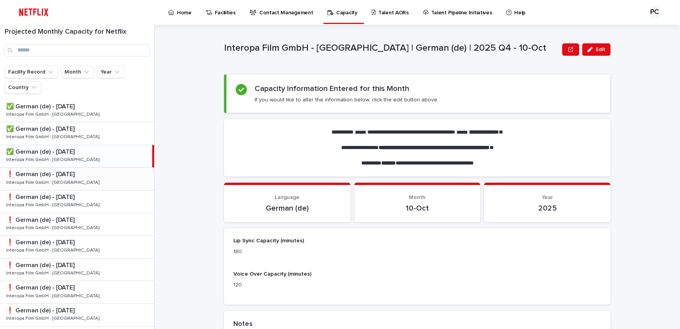
click at [28, 173] on p "❗️ German (de) - [DATE]" at bounding box center [41, 173] width 70 height 9
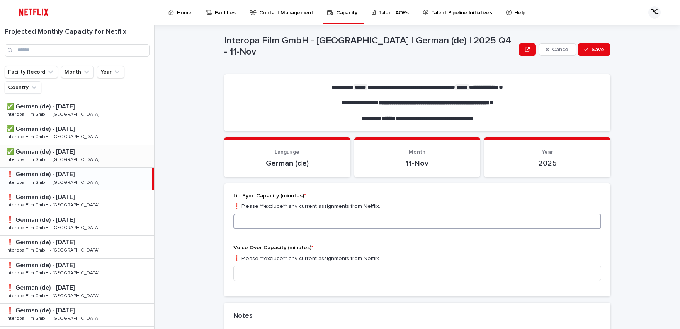
click at [273, 220] on input at bounding box center [418, 220] width 368 height 15
type input "***"
click at [258, 271] on input at bounding box center [418, 272] width 368 height 15
type input "***"
click at [592, 49] on span "Save" at bounding box center [598, 49] width 13 height 5
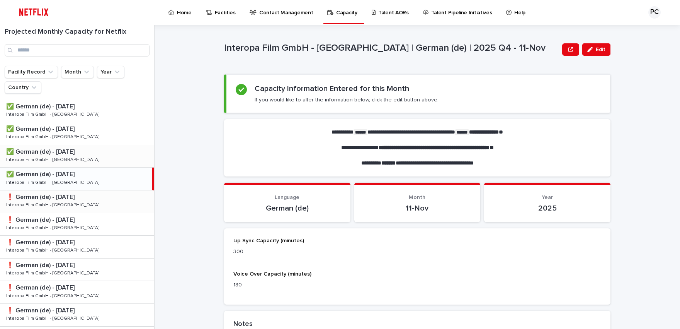
click at [55, 199] on p "❗️ German (de) - [DATE]" at bounding box center [41, 196] width 70 height 9
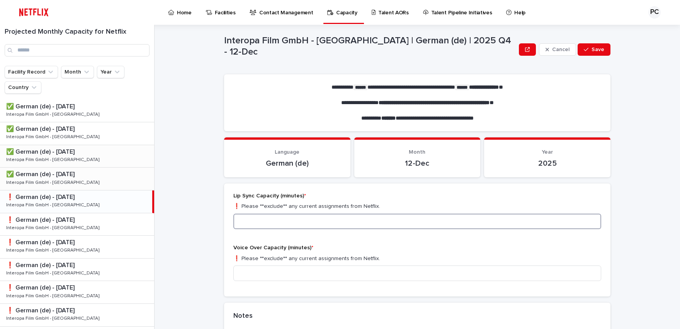
click at [270, 218] on input at bounding box center [418, 220] width 368 height 15
type input "***"
click at [244, 267] on input at bounding box center [418, 272] width 368 height 15
type input "**"
drag, startPoint x: 593, startPoint y: 51, endPoint x: 588, endPoint y: 50, distance: 5.2
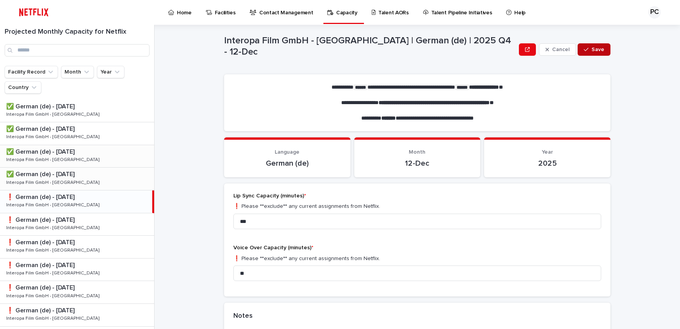
click at [593, 51] on span "Save" at bounding box center [598, 49] width 13 height 5
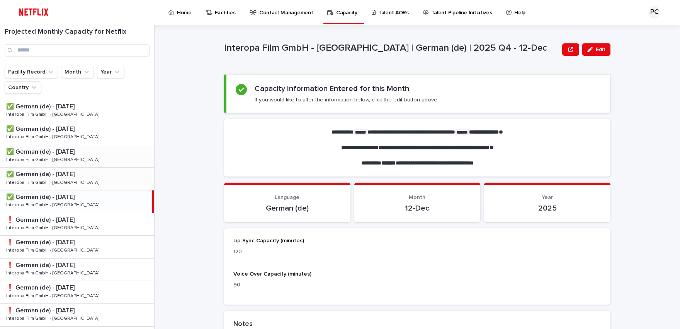
click at [652, 12] on div "PC" at bounding box center [655, 12] width 12 height 12
click at [639, 34] on p "Log Out" at bounding box center [647, 32] width 49 height 13
